Goal: Transaction & Acquisition: Purchase product/service

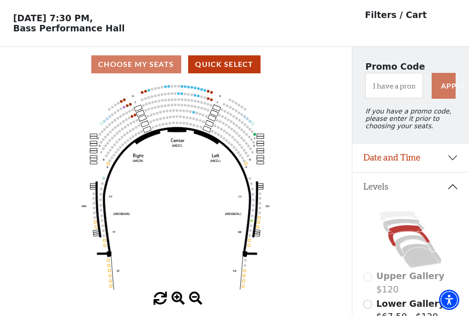
scroll to position [43, 0]
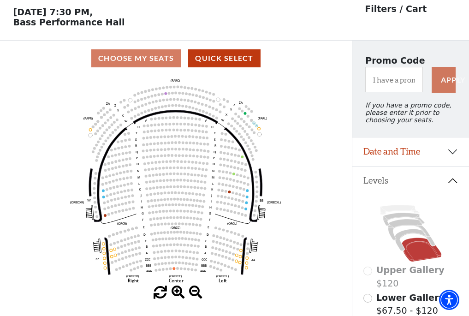
scroll to position [43, 0]
